Goal: Find specific page/section: Find specific page/section

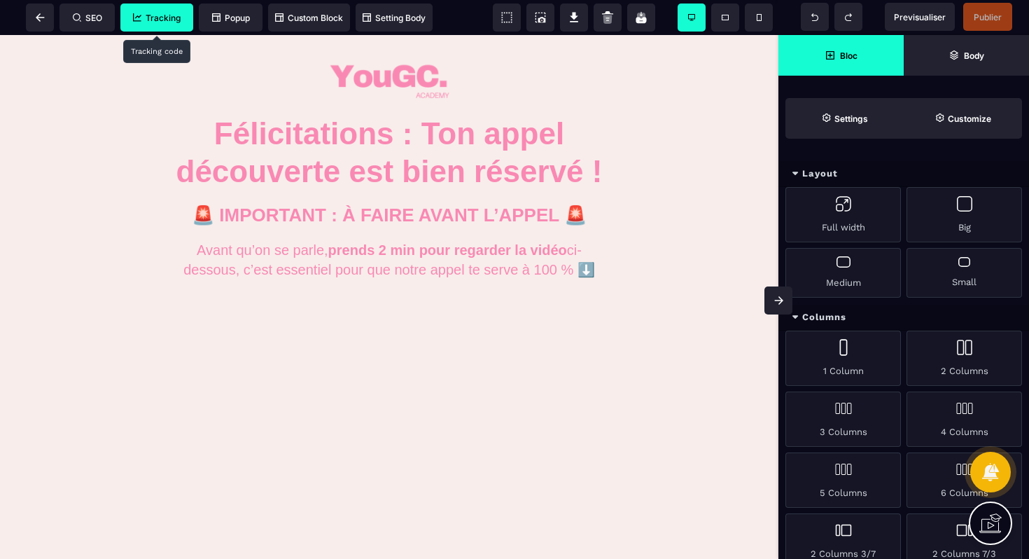
click at [155, 8] on span "Tracking" at bounding box center [156, 18] width 73 height 28
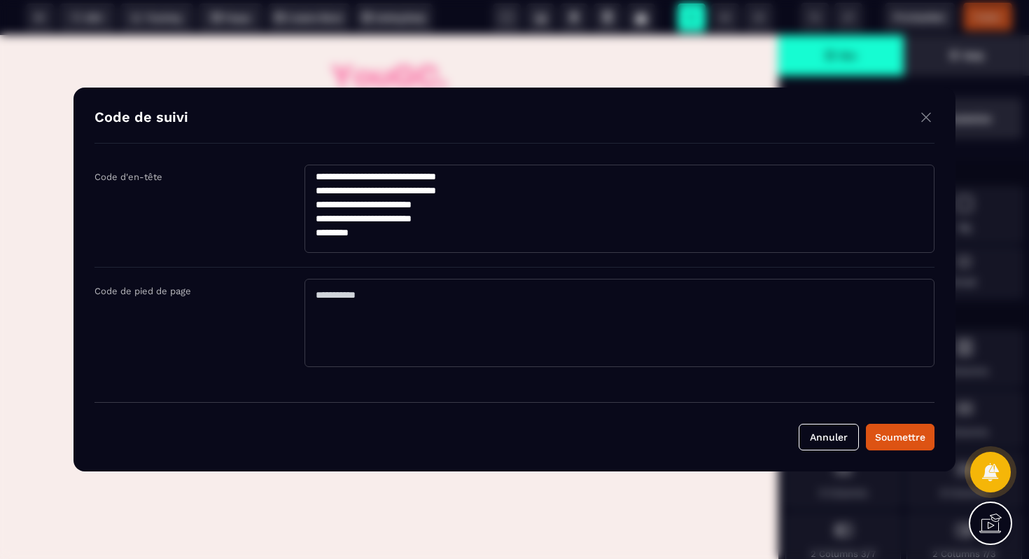
scroll to position [153, 0]
click at [924, 120] on img "Modal window" at bounding box center [926, 118] width 17 height 18
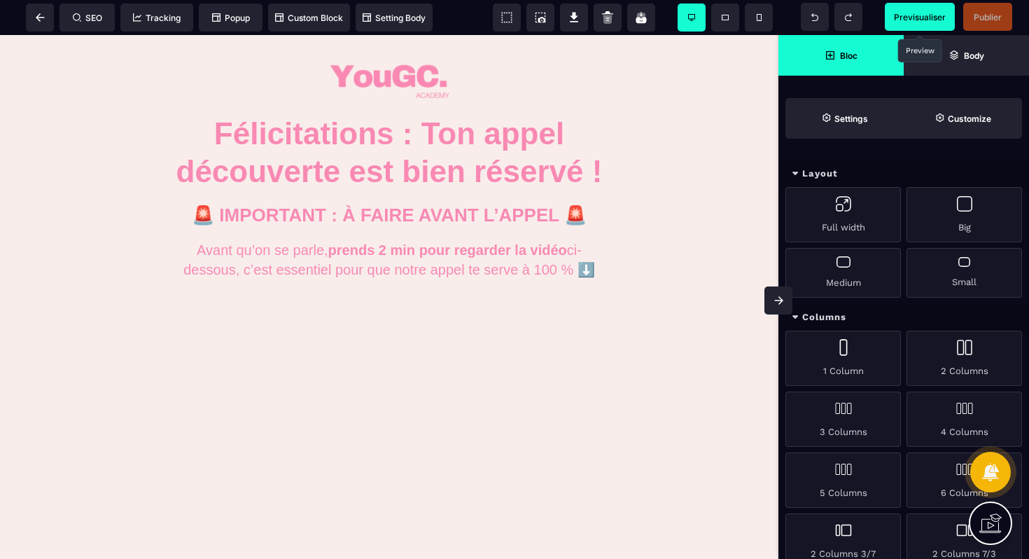
click at [936, 16] on span "Previsualiser" at bounding box center [920, 17] width 52 height 11
click at [43, 22] on span at bounding box center [40, 18] width 28 height 28
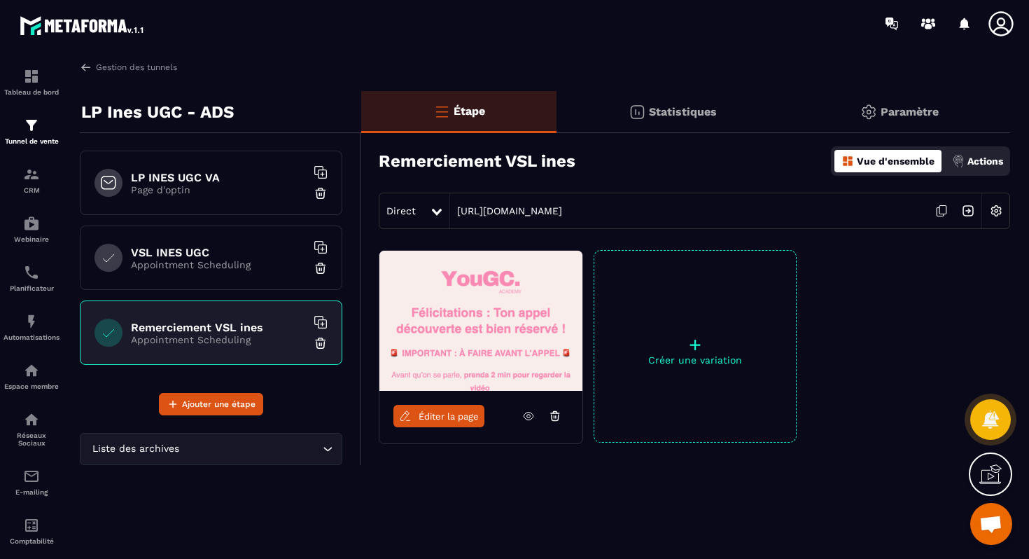
click at [148, 260] on p "Appointment Scheduling" at bounding box center [218, 264] width 175 height 11
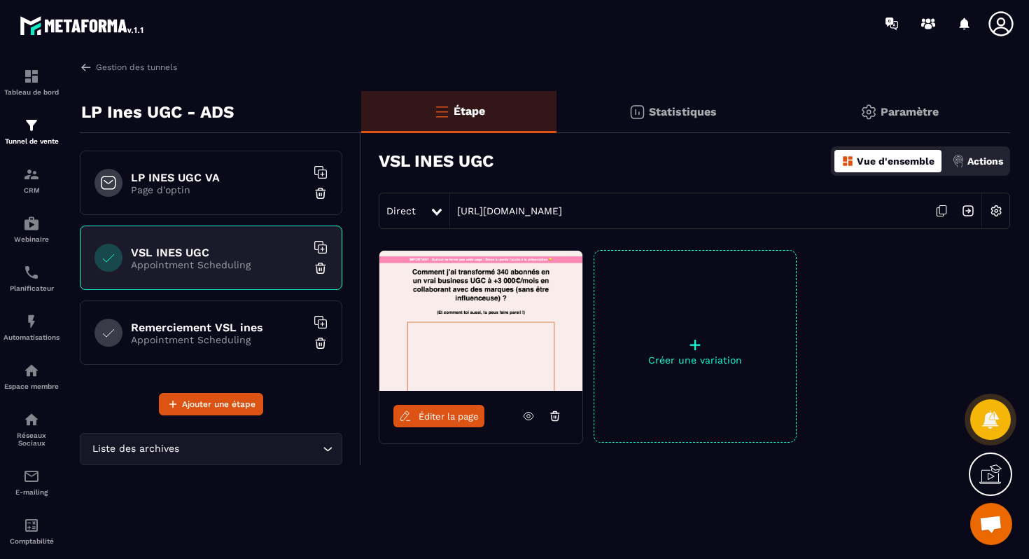
click at [968, 207] on img at bounding box center [968, 210] width 27 height 27
